Goal: Use online tool/utility: Use online tool/utility

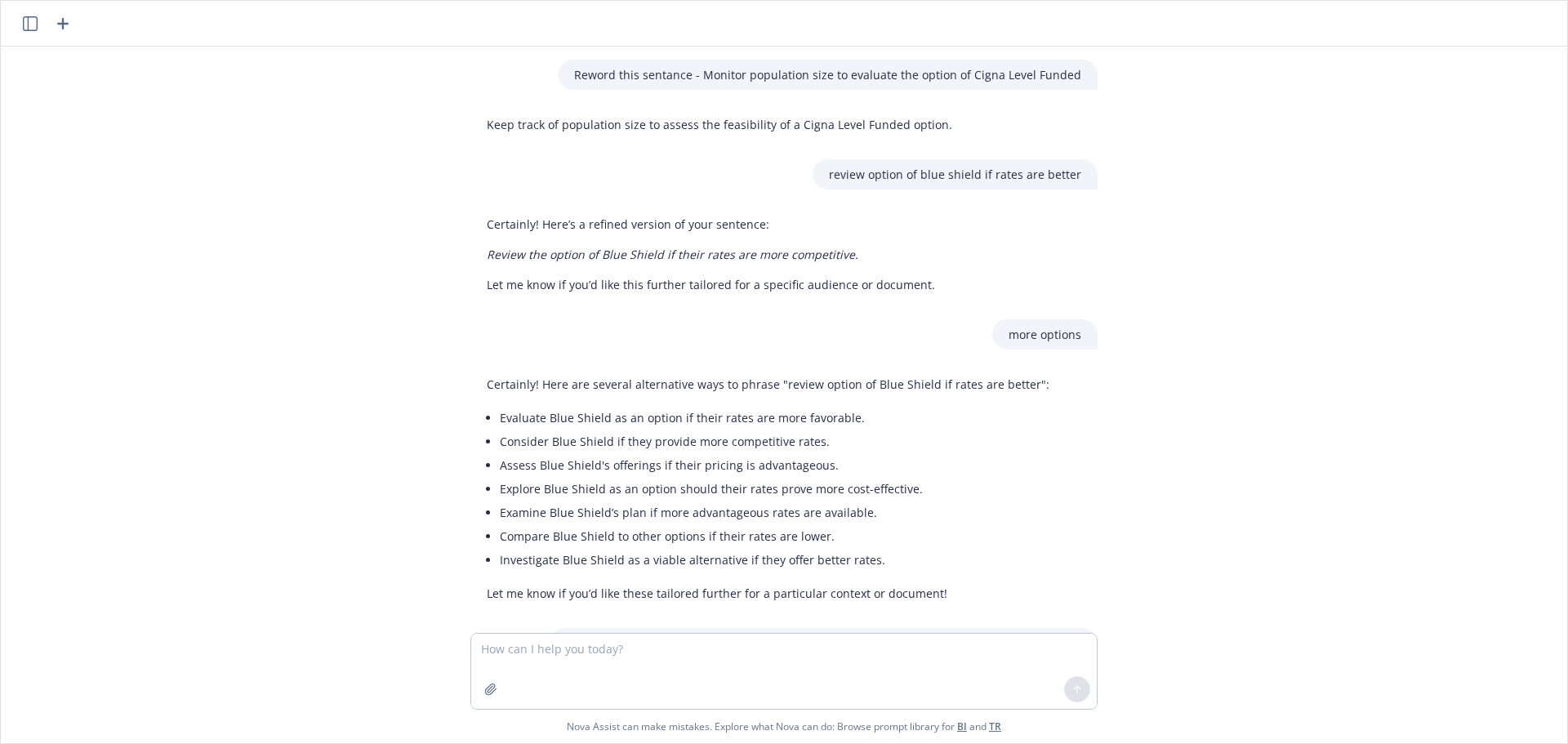
scroll to position [706, 0]
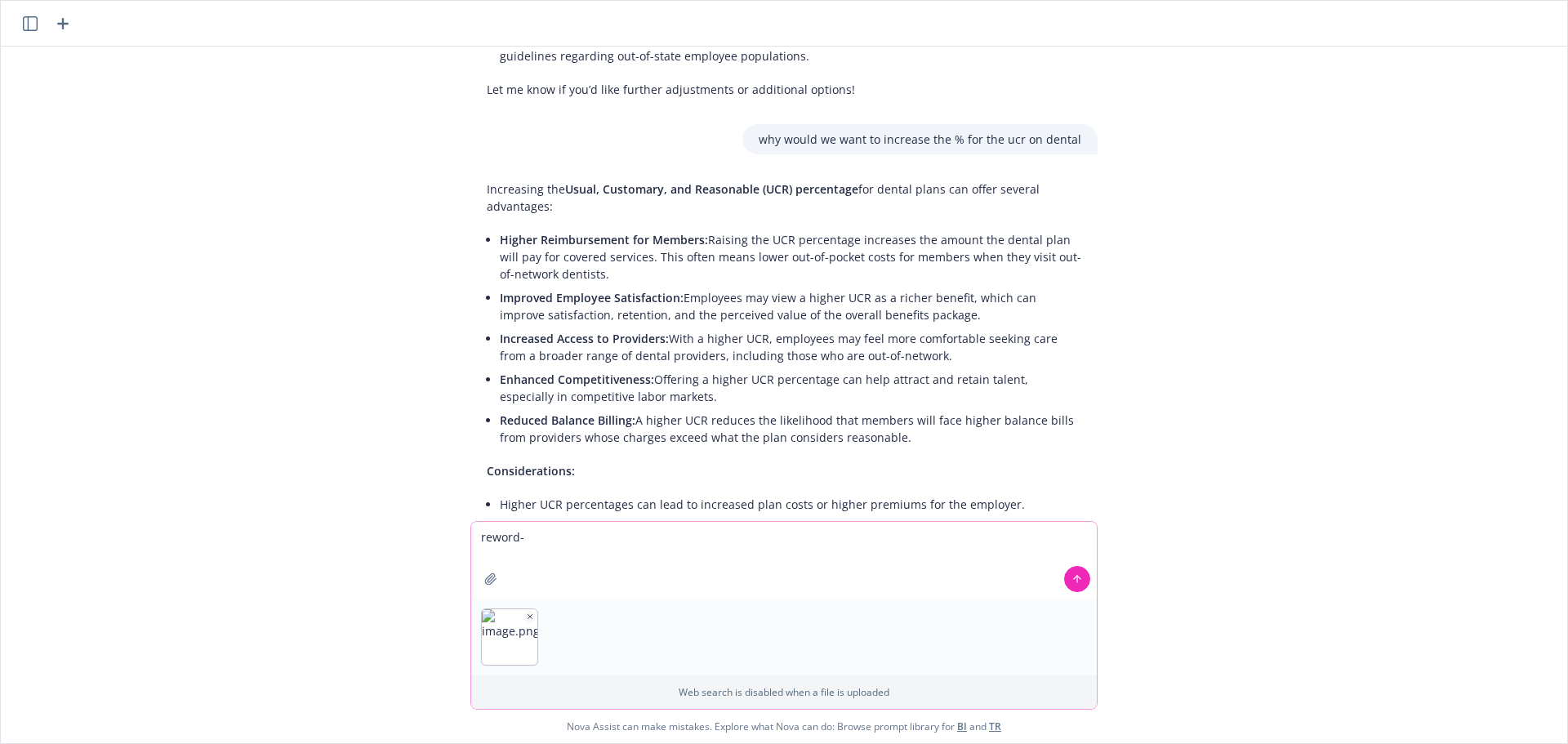
click at [526, 613] on icon "button" at bounding box center [530, 617] width 8 height 8
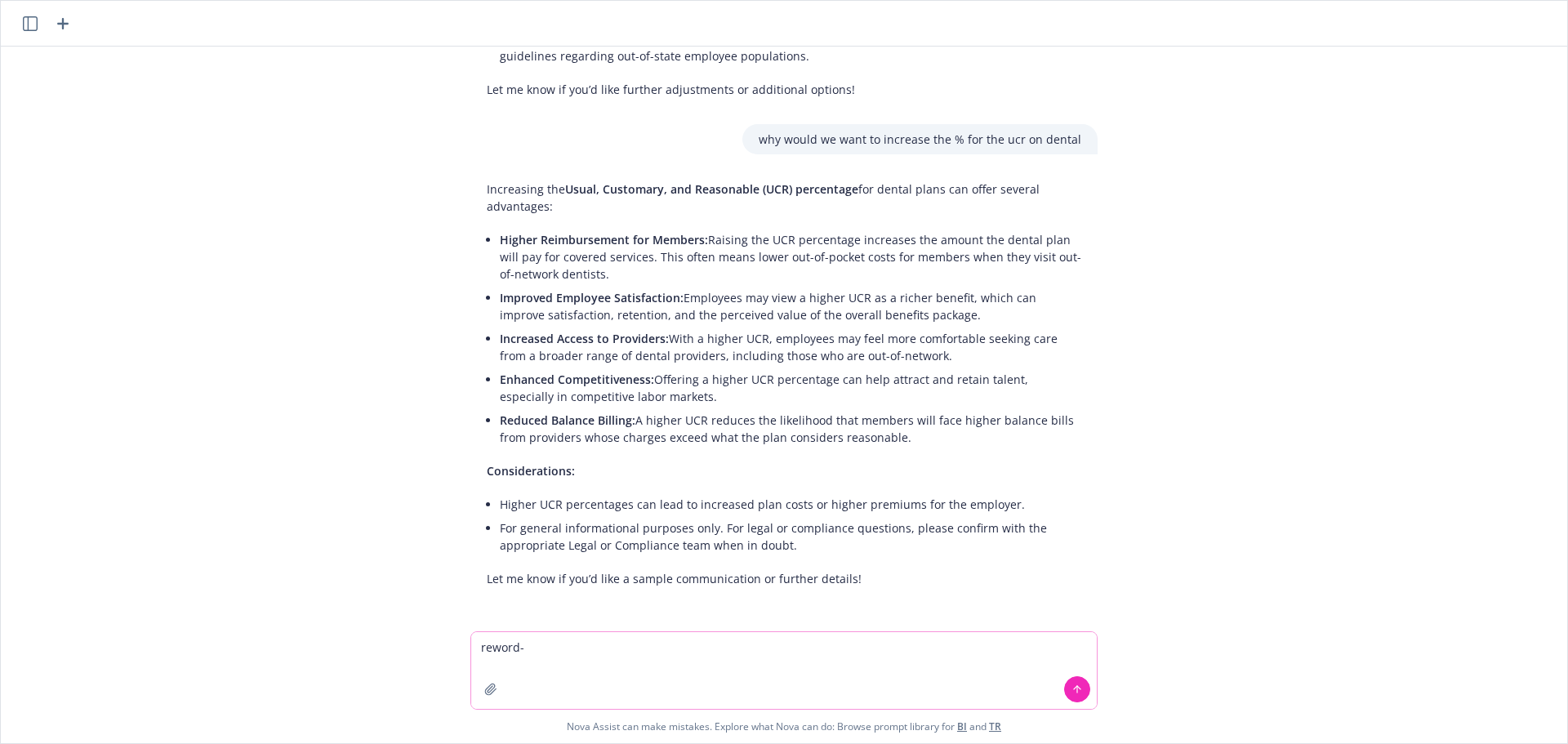
paste textarea "Review market competitiveness when coming out of the rate guarantee"
type textarea "reword- Review market competitiveness when coming out of the rate guarantee"
click at [1072, 692] on icon at bounding box center [1077, 689] width 12 height 12
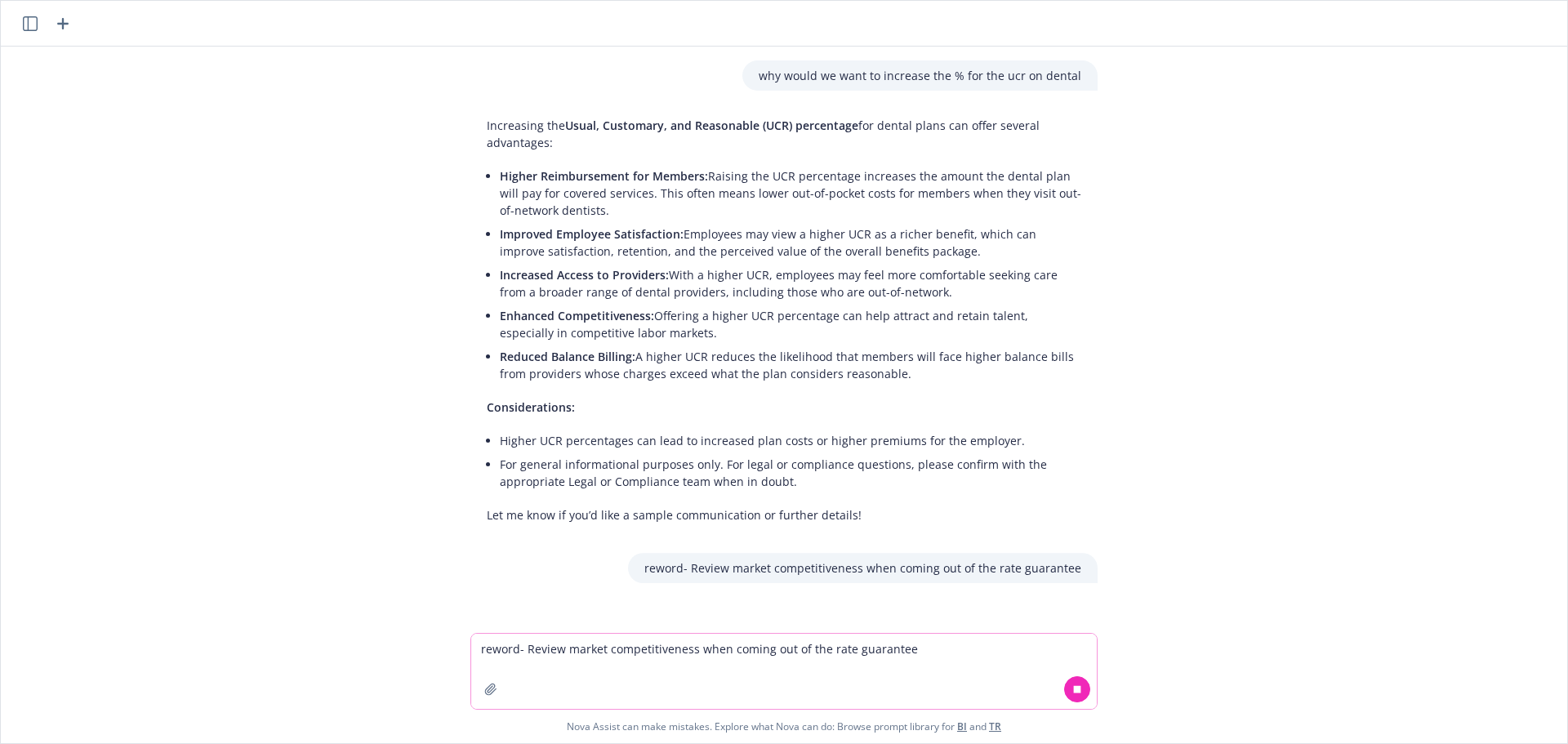
scroll to position [781, 0]
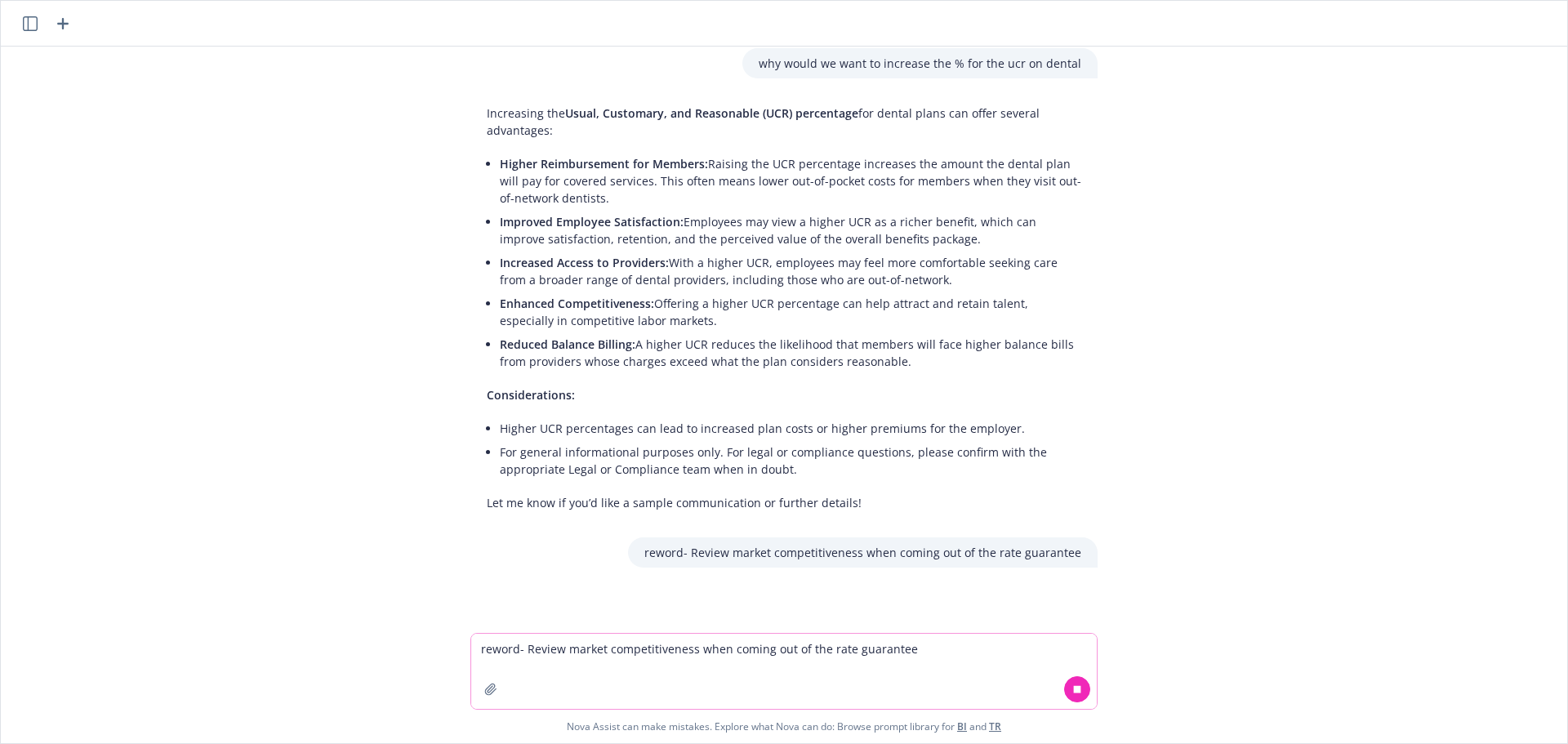
click at [854, 659] on textarea "reword- Review market competitiveness when coming out of the rate guarantee" at bounding box center [784, 672] width 625 height 75
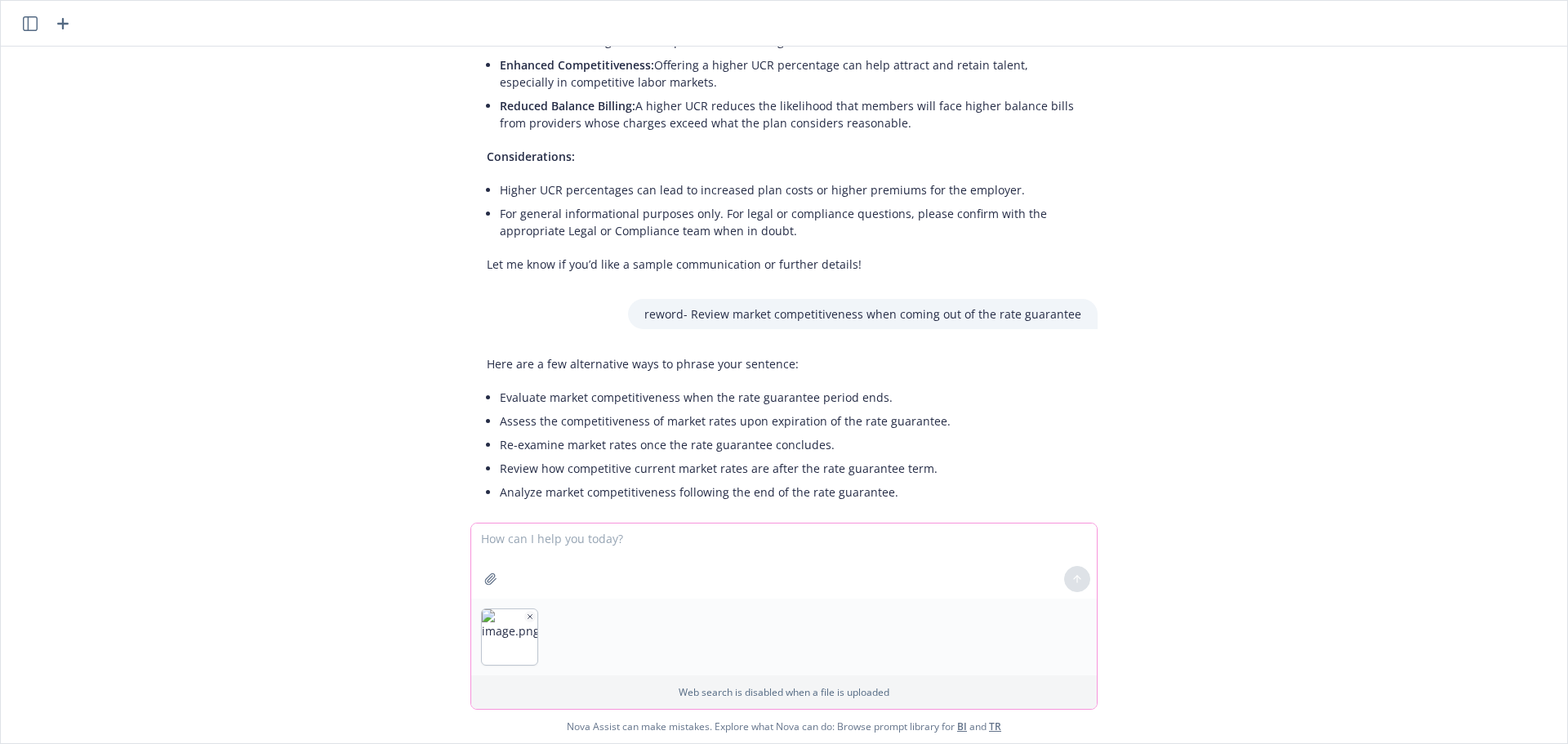
scroll to position [1046, 0]
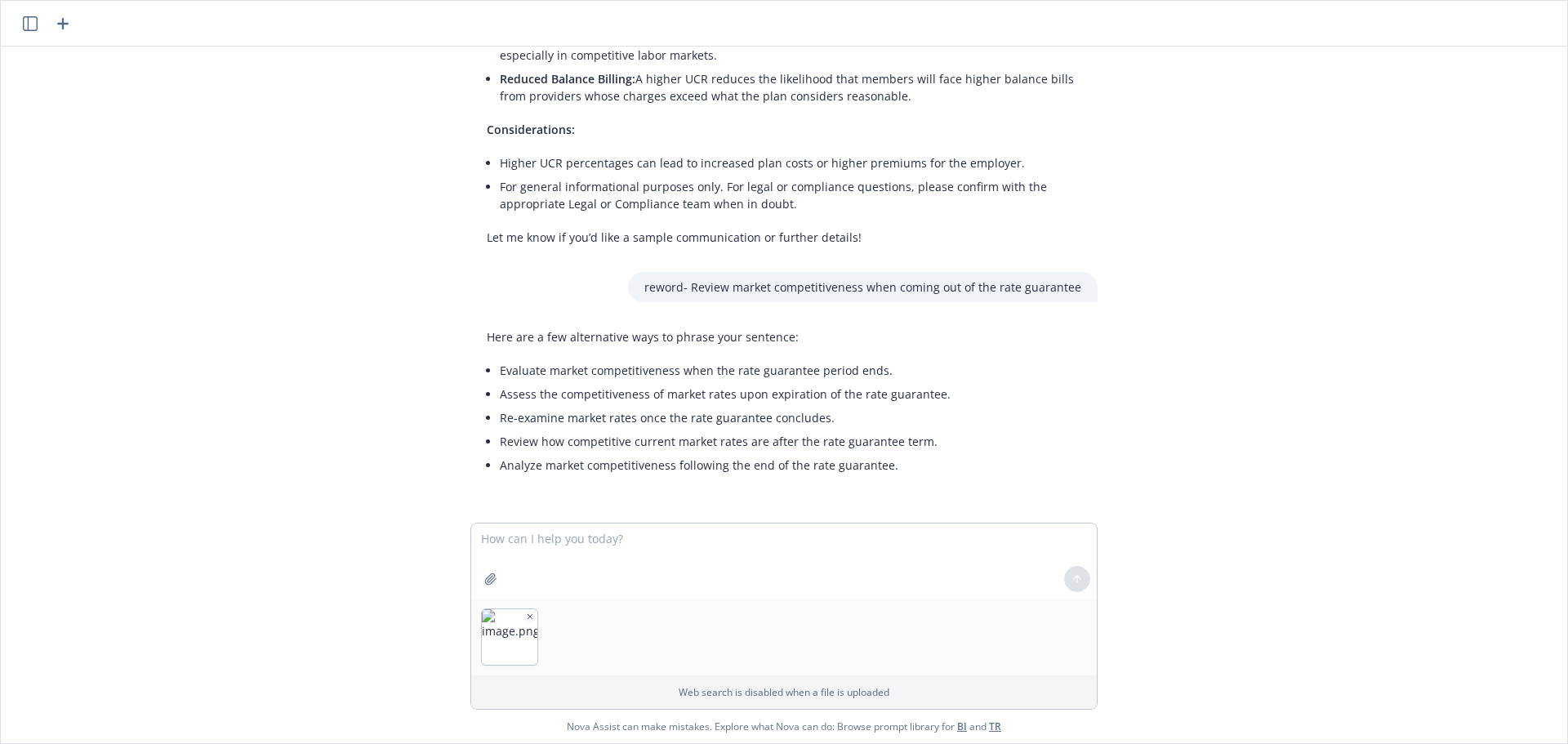
click at [155, 434] on div "Reword this sentance - Monitor population size to evaluate the option of Cigna …" at bounding box center [784, 284] width 1566 height 476
click at [528, 618] on icon "button" at bounding box center [530, 616] width 4 height 4
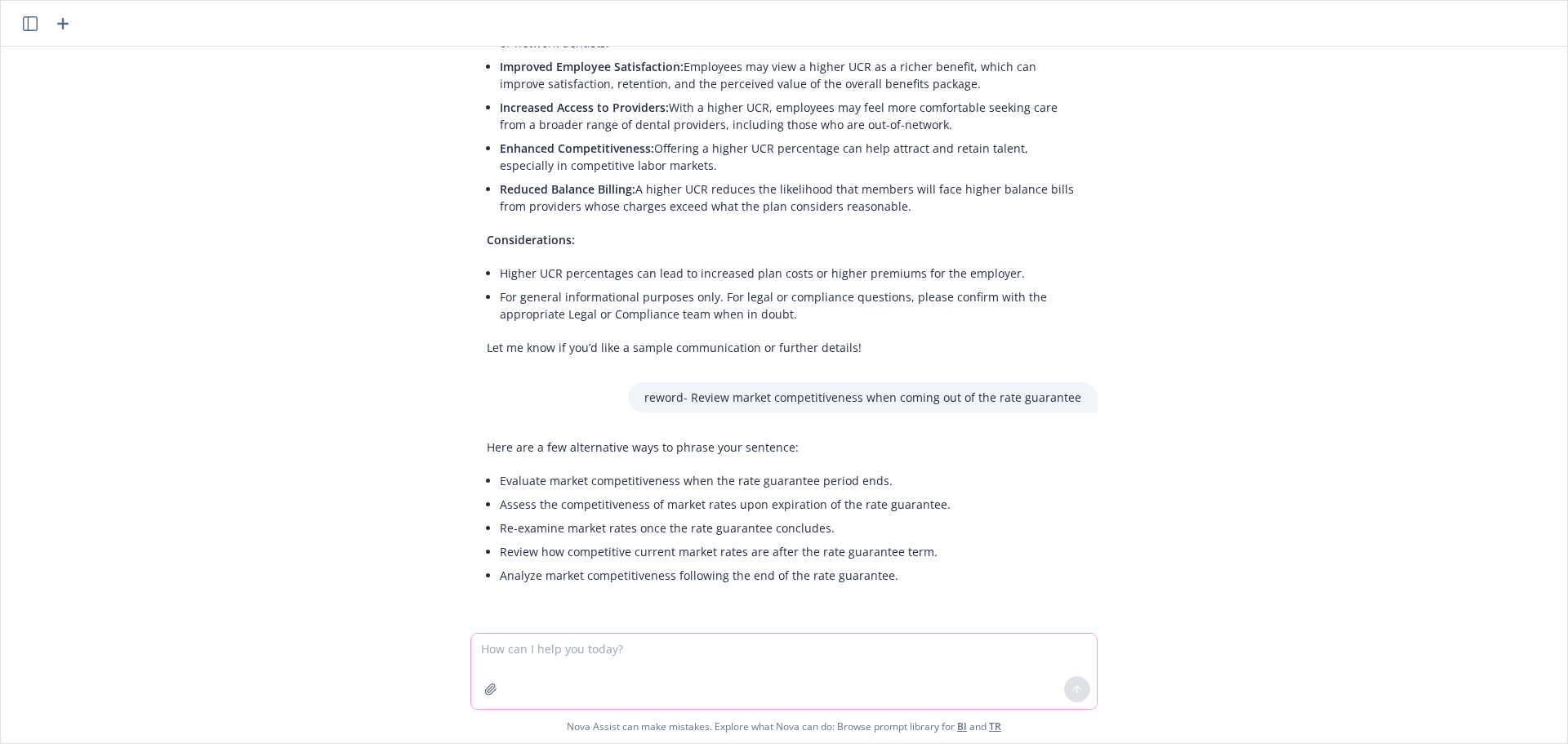
scroll to position [936, 0]
drag, startPoint x: 493, startPoint y: 481, endPoint x: 675, endPoint y: 488, distance: 182.1
click at [672, 488] on li "Evaluate market competitiveness when the rate guarantee period ends." at bounding box center [724, 480] width 451 height 24
click at [724, 490] on li "Evaluate market competitiveness when the rate guarantee period ends." at bounding box center [724, 480] width 451 height 24
drag, startPoint x: 861, startPoint y: 486, endPoint x: 468, endPoint y: 489, distance: 393.0
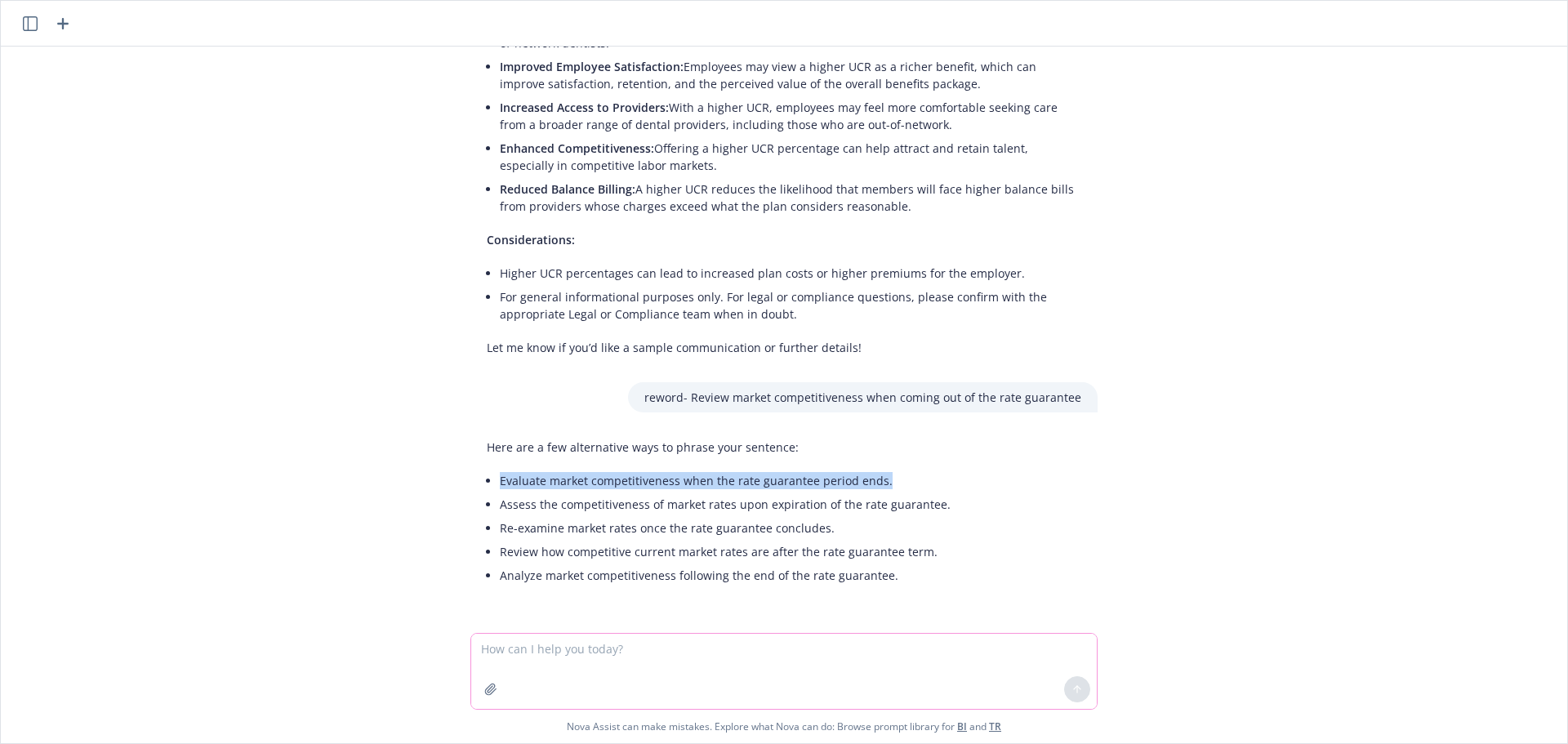
click at [470, 490] on div "Here are a few alternative ways to phrase your sentence: Evaluate market compet…" at bounding box center [719, 513] width 496 height 162
click at [571, 462] on div "Here are a few alternative ways to phrase your sentence: Evaluate market compet…" at bounding box center [719, 513] width 496 height 162
drag, startPoint x: 489, startPoint y: 484, endPoint x: 866, endPoint y: 486, distance: 377.0
click at [866, 486] on li "Evaluate market competitiveness when the rate guarantee period ends." at bounding box center [724, 480] width 451 height 24
copy li "Evaluate market competitiveness when the rate guarantee period ends"
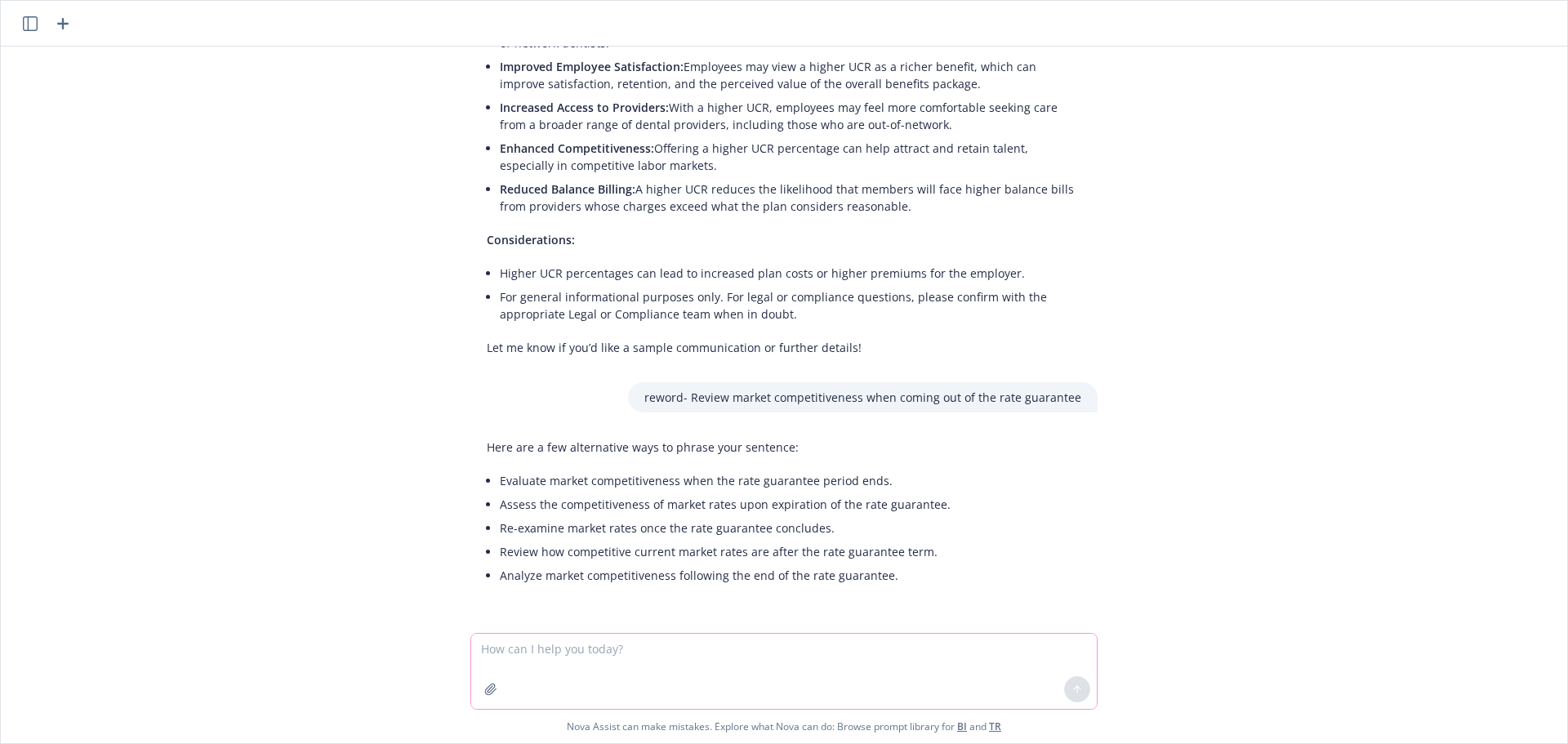
click at [485, 655] on textarea at bounding box center [784, 672] width 625 height 75
paste textarea
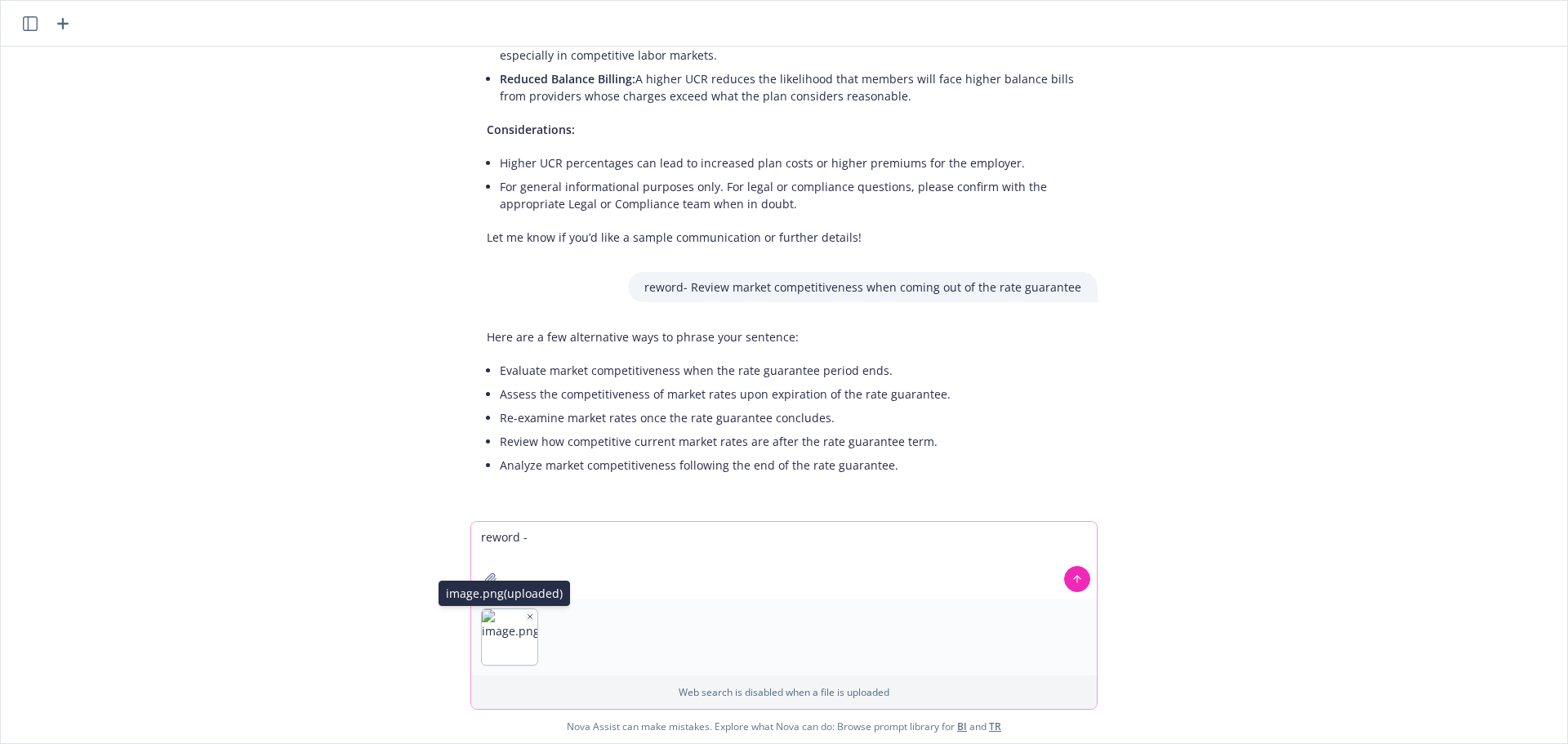
click at [527, 615] on icon "button" at bounding box center [530, 617] width 8 height 8
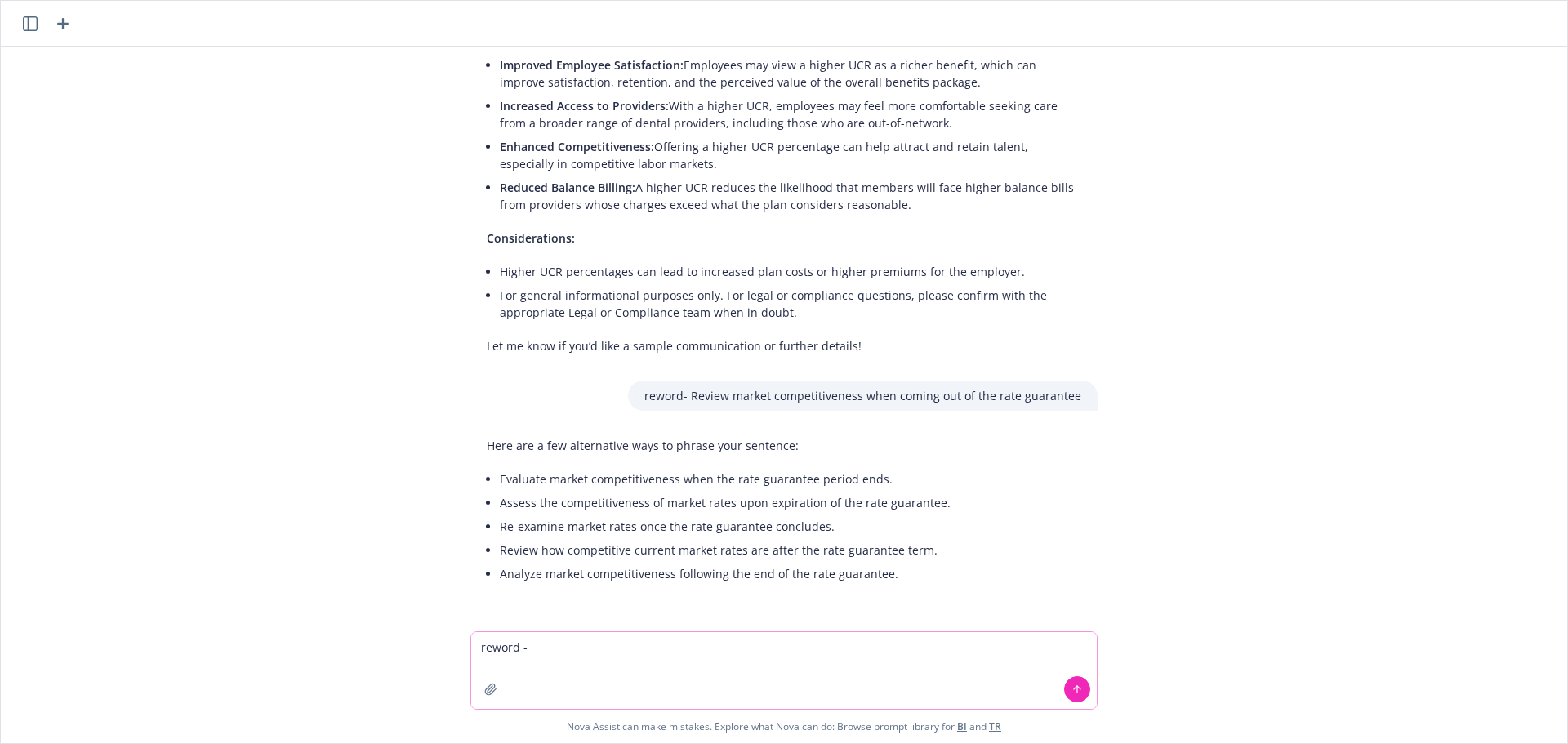
click at [566, 653] on textarea "reword -" at bounding box center [784, 671] width 625 height 77
paste textarea "Continue to review census to confirm if new employees are underinsured"
type textarea "reword - Continue to review census to confirm if new employees are underinsured"
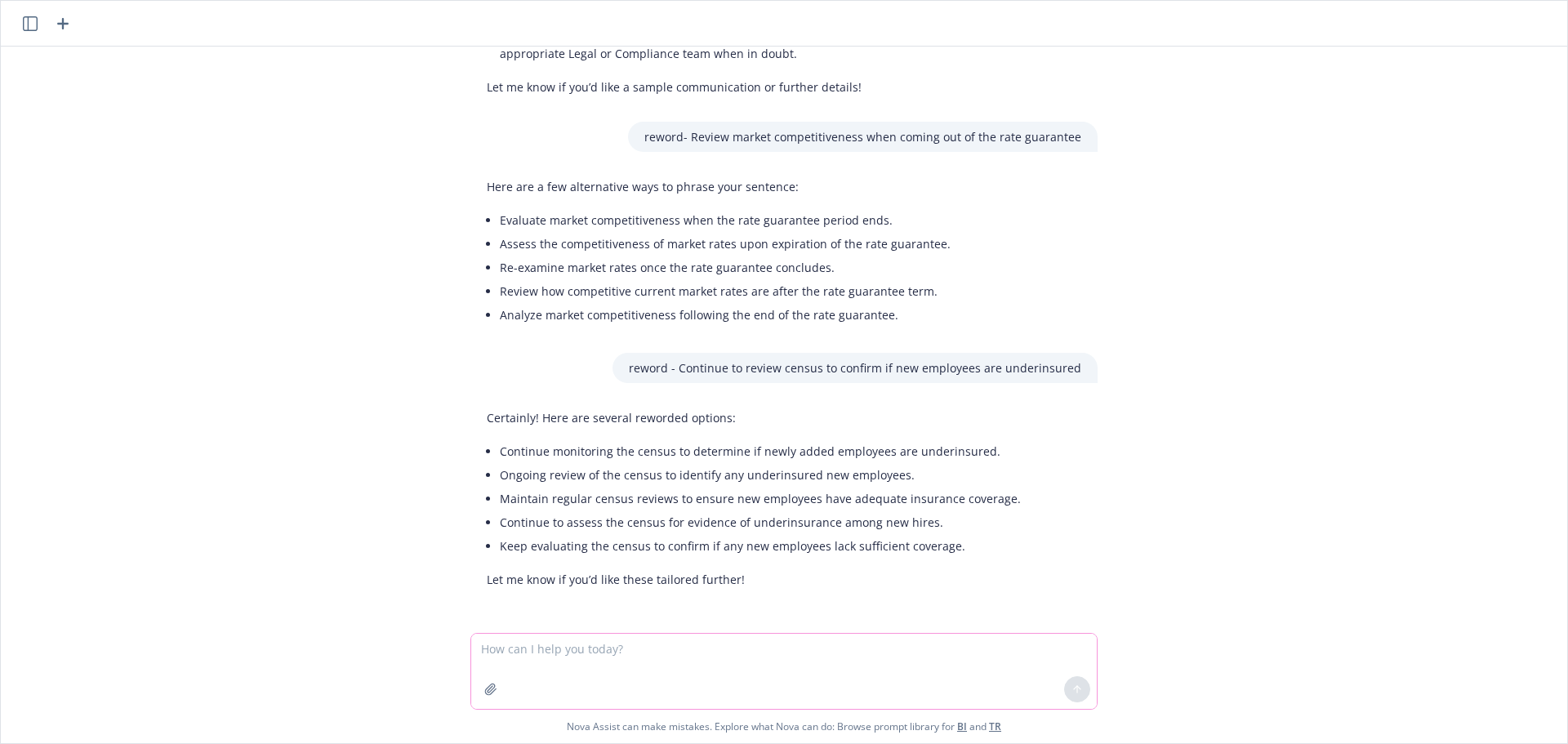
scroll to position [1197, 0]
drag, startPoint x: 650, startPoint y: 475, endPoint x: 882, endPoint y: 477, distance: 232.0
click at [882, 477] on li "Ongoing review of the census to identify any underinsured new employees." at bounding box center [760, 474] width 521 height 24
click at [877, 517] on li "Continue to assess the census for evidence of underinsurance among new hires." at bounding box center [760, 522] width 521 height 24
